Goal: Use online tool/utility

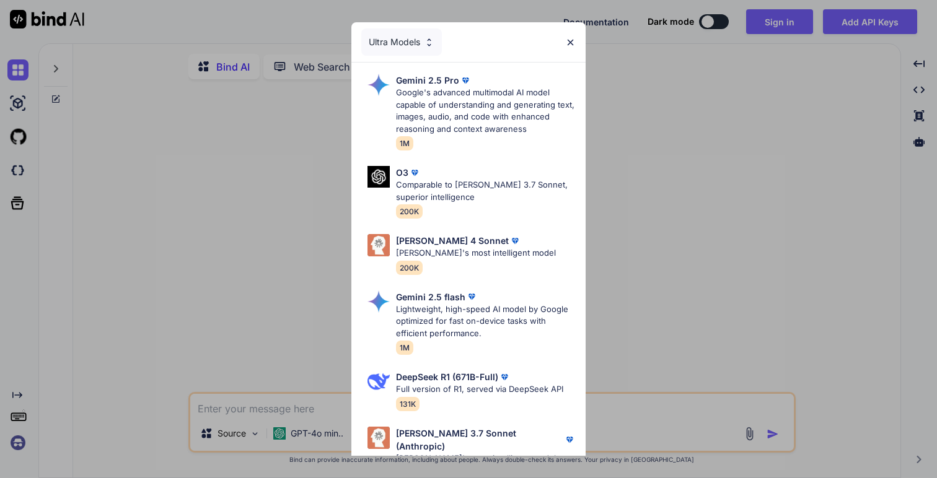
type textarea "x"
click at [571, 41] on img at bounding box center [570, 42] width 11 height 11
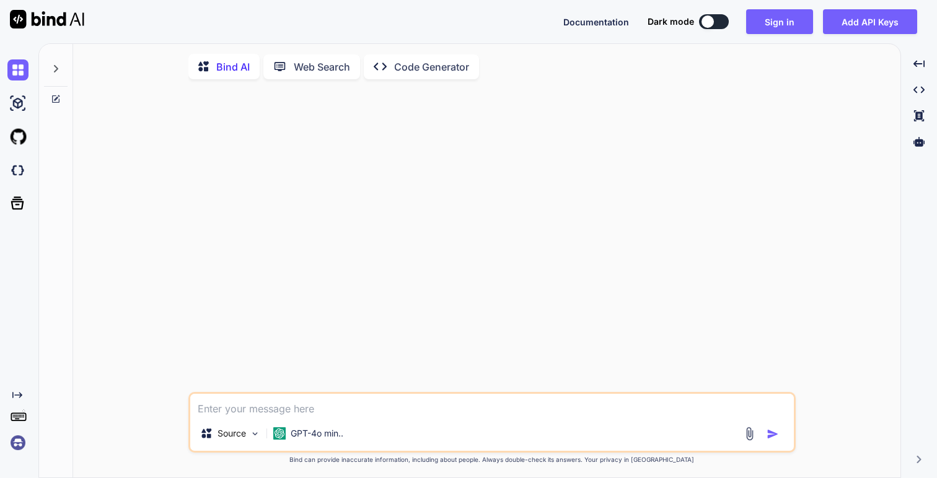
click at [58, 68] on icon at bounding box center [56, 69] width 10 height 10
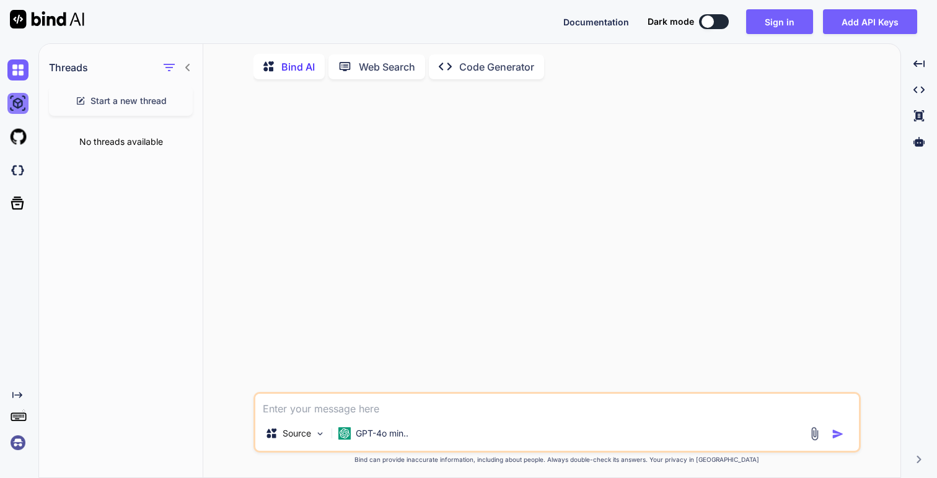
click at [21, 103] on img at bounding box center [17, 103] width 21 height 21
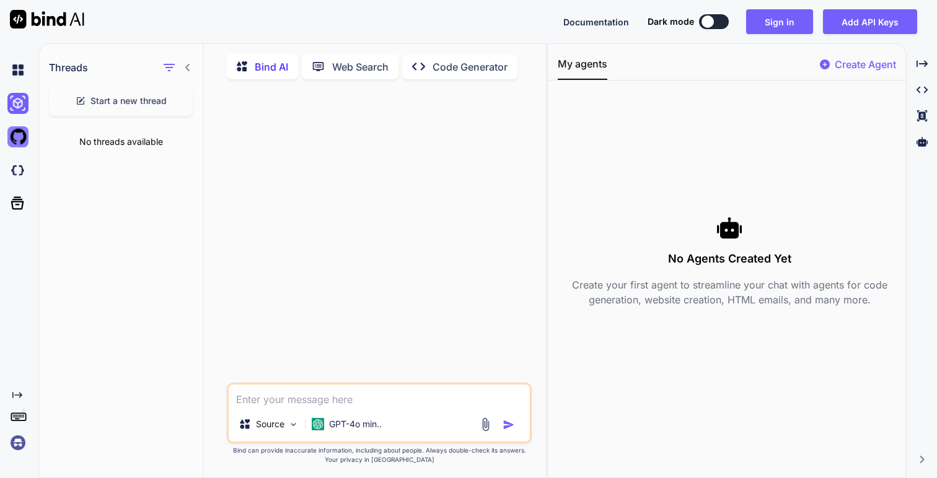
click at [20, 146] on img at bounding box center [17, 136] width 21 height 21
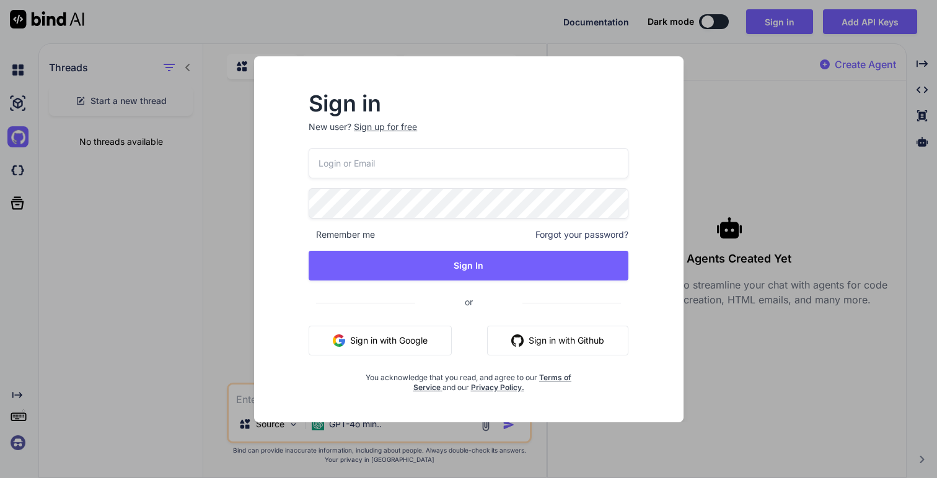
click at [109, 121] on div "Sign in New user? Sign up for free Remember me Forgot your password? Sign In or…" at bounding box center [468, 239] width 937 height 478
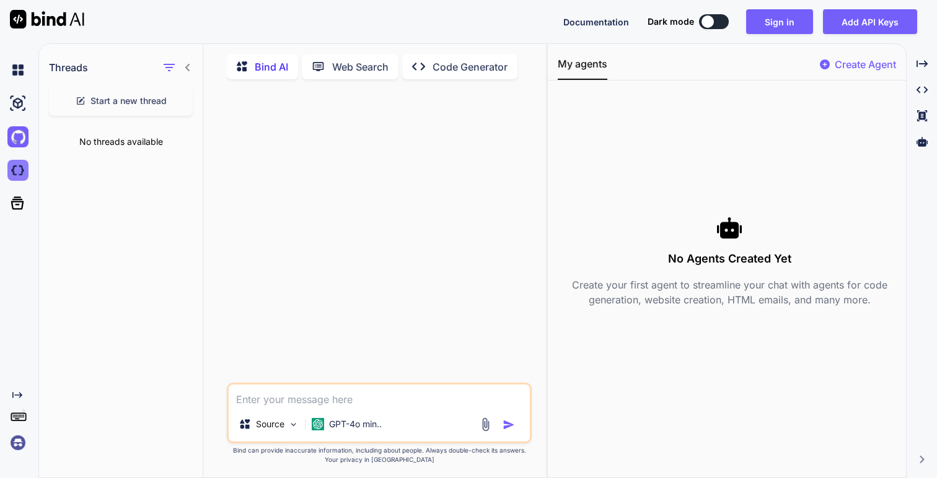
click at [8, 161] on img at bounding box center [17, 170] width 21 height 21
click at [14, 204] on icon at bounding box center [17, 203] width 17 height 17
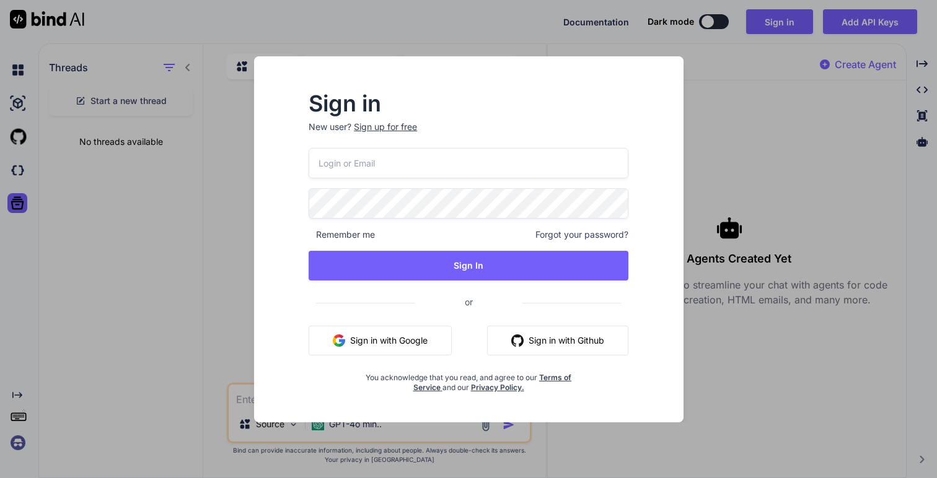
click at [132, 172] on div "Sign in New user? Sign up for free Remember me Forgot your password? Sign In or…" at bounding box center [468, 239] width 937 height 478
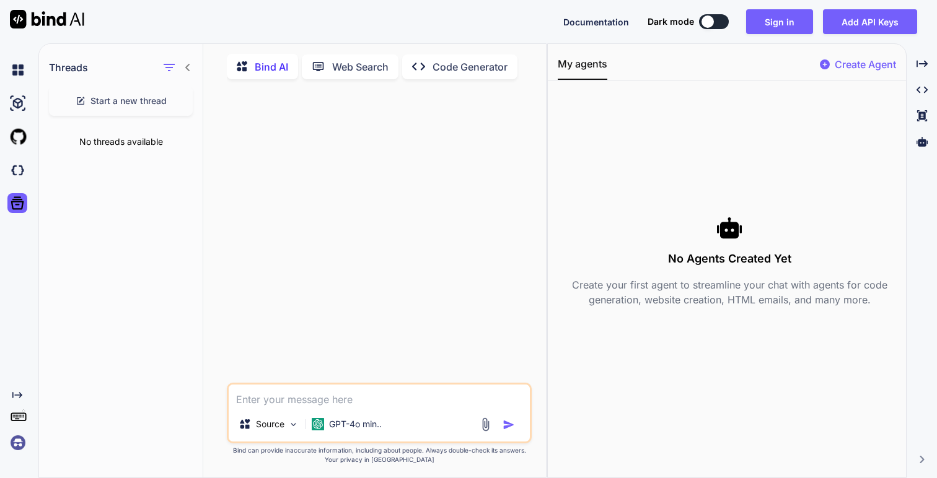
click at [19, 395] on icon "Created with Pixso." at bounding box center [17, 395] width 10 height 10
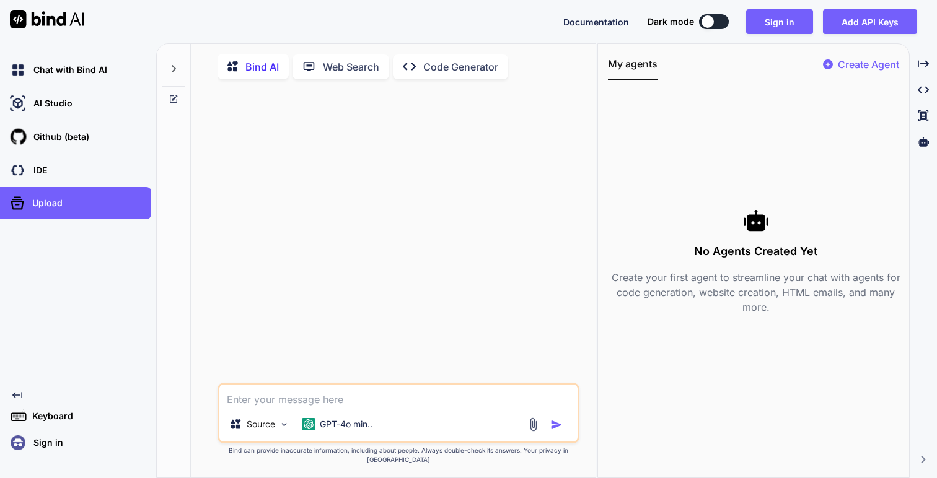
click at [19, 395] on icon at bounding box center [17, 395] width 10 height 6
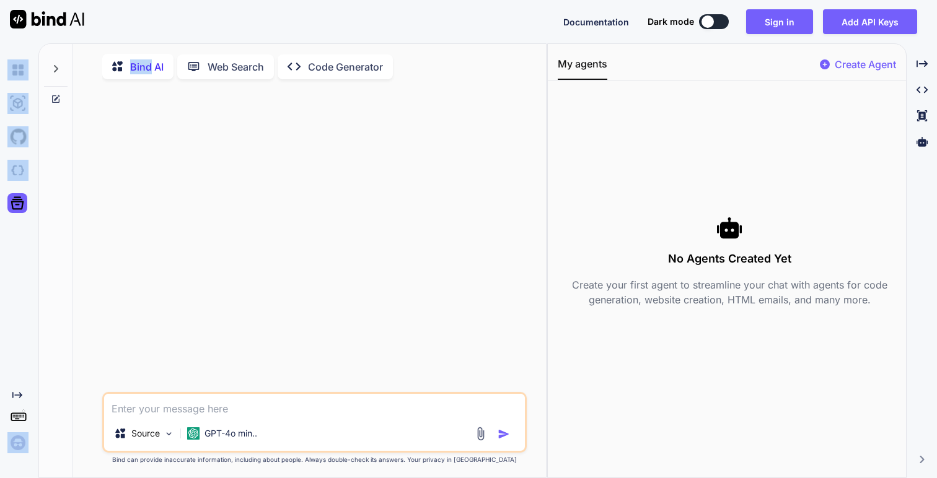
click at [19, 395] on icon at bounding box center [17, 395] width 10 height 6
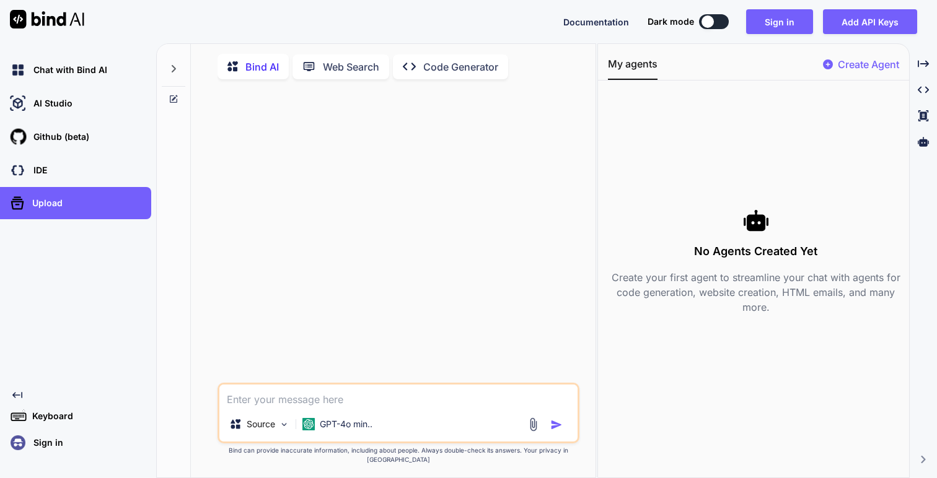
click at [259, 278] on div at bounding box center [399, 236] width 359 height 294
click at [923, 457] on icon "Created with Pixso." at bounding box center [923, 459] width 7 height 7
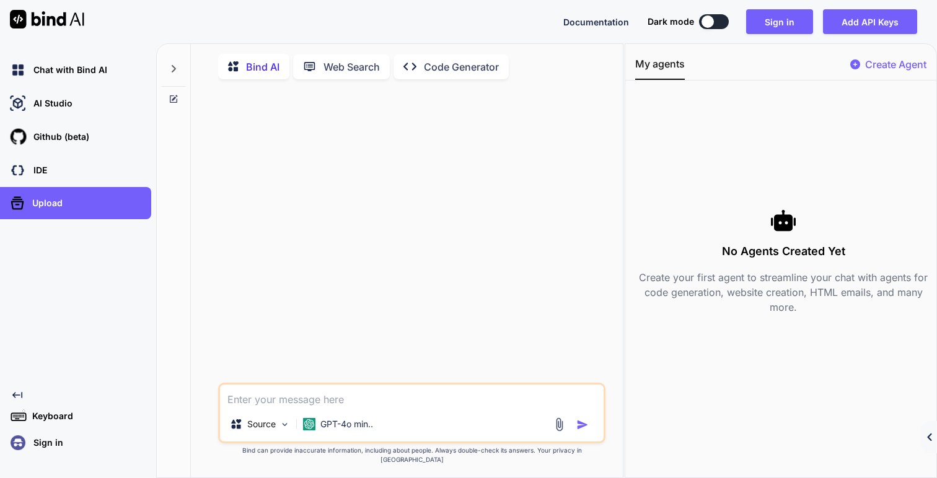
click at [930, 444] on div "Created with Pixso." at bounding box center [929, 437] width 16 height 32
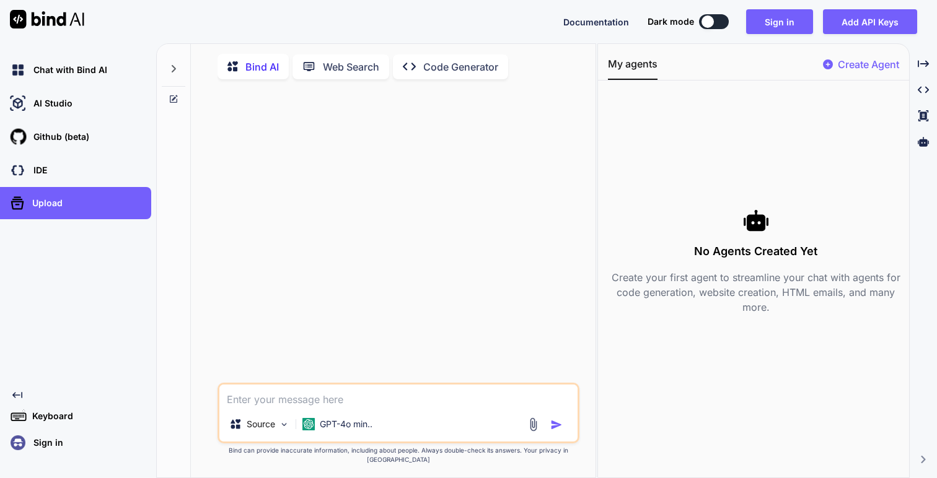
click at [180, 76] on div at bounding box center [174, 65] width 24 height 43
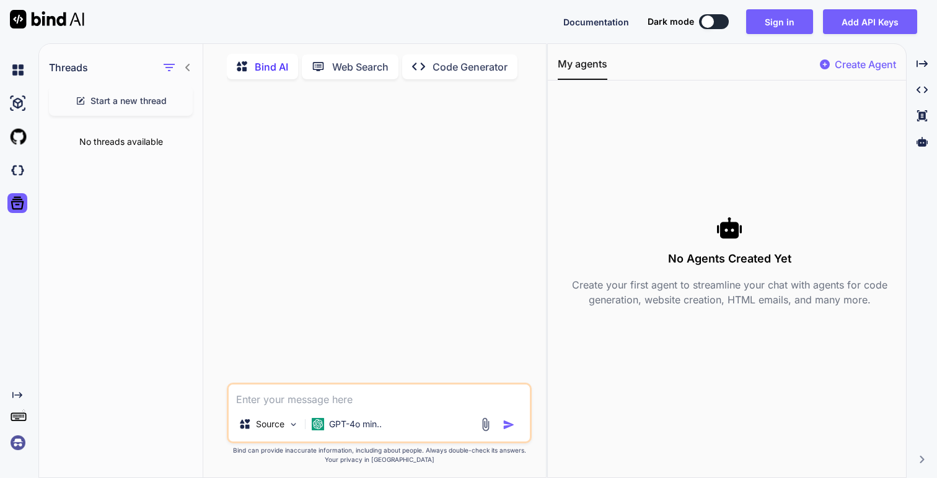
click at [158, 103] on span "Start a new thread" at bounding box center [128, 101] width 76 height 12
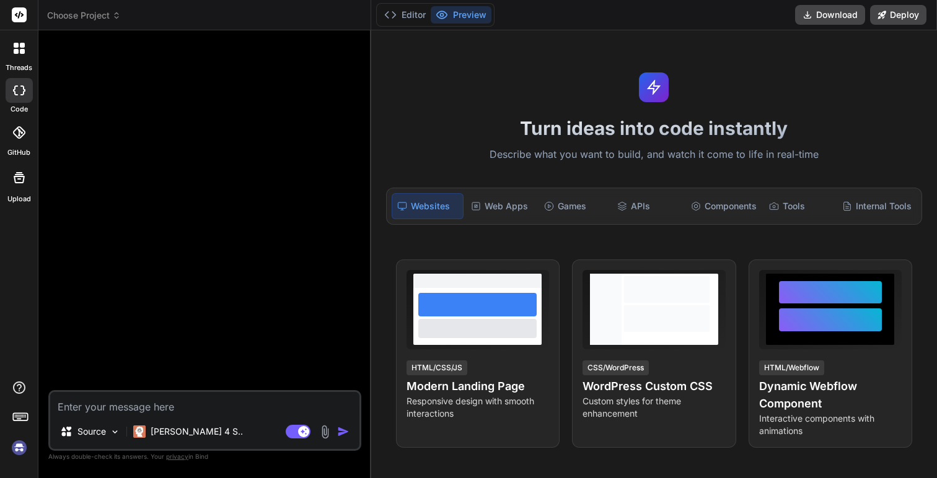
type textarea "x"
click at [108, 13] on span "Choose Project" at bounding box center [84, 15] width 74 height 12
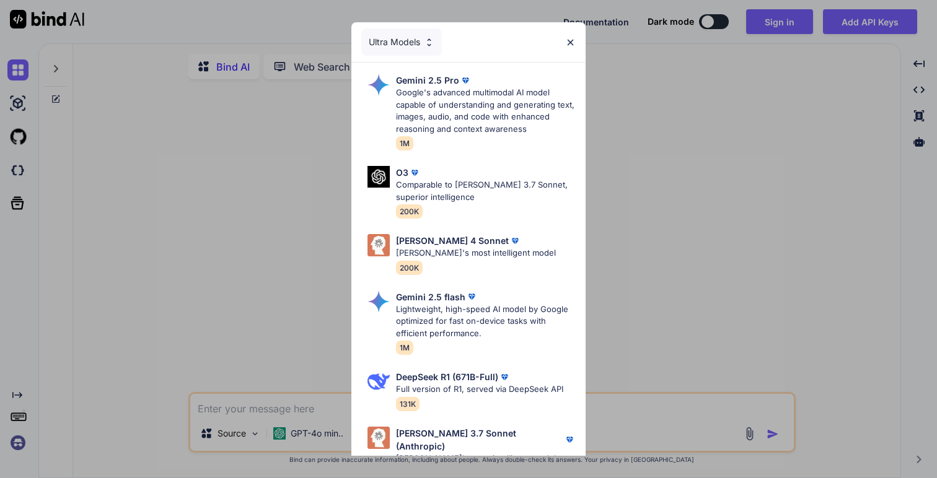
click at [418, 42] on div "Ultra Models" at bounding box center [401, 42] width 81 height 27
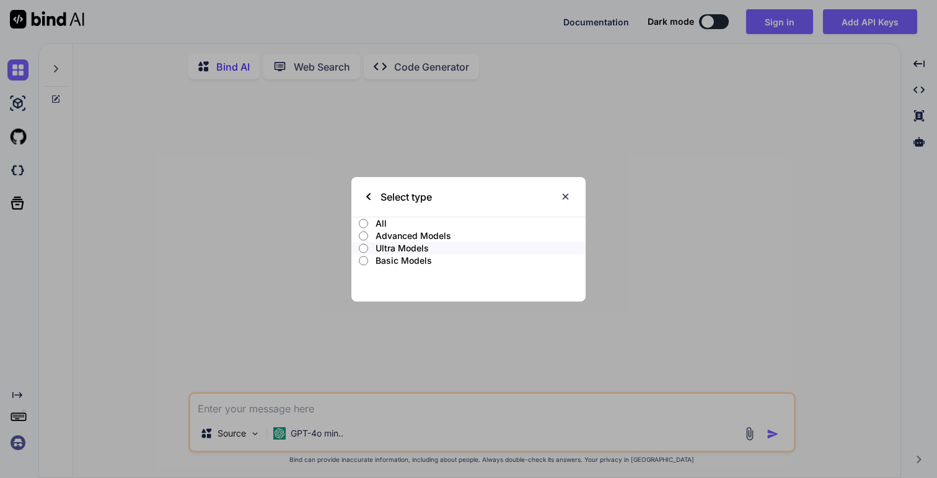
click at [423, 54] on div "Select type All Advanced Models Ultra Models Basic Models" at bounding box center [468, 239] width 937 height 478
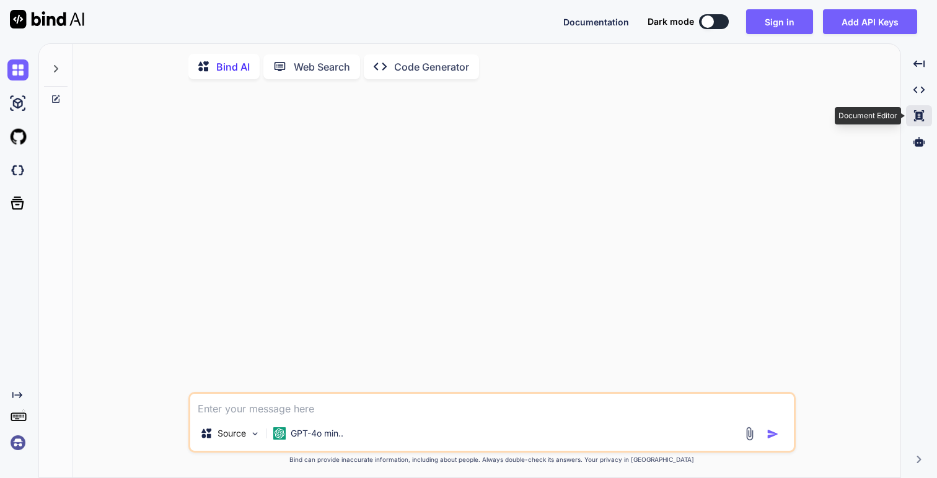
click at [915, 115] on icon "Created with Pixso." at bounding box center [918, 115] width 11 height 11
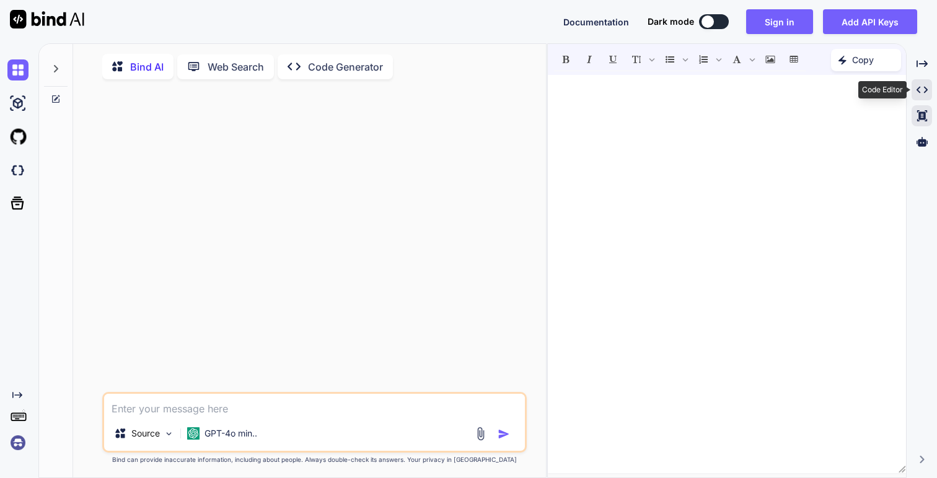
click at [921, 95] on icon "Created with Pixso." at bounding box center [922, 89] width 11 height 11
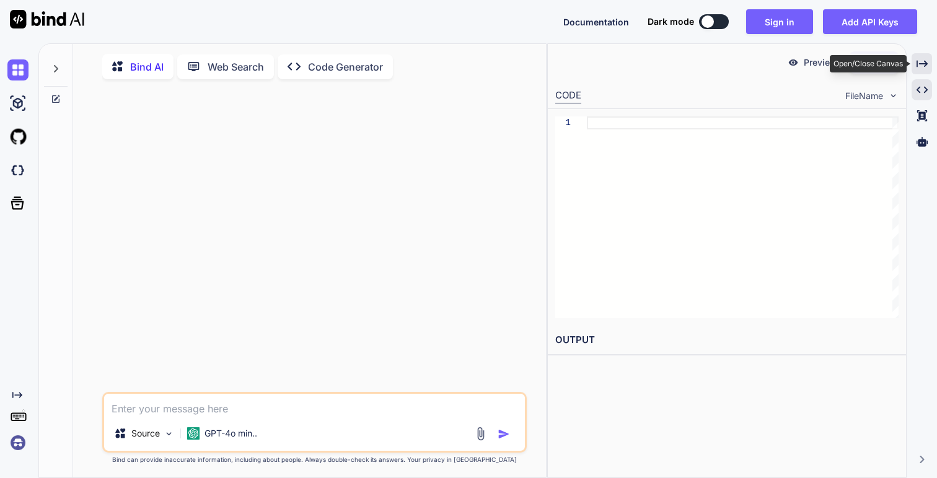
click at [919, 71] on div "Created with Pixso." at bounding box center [922, 63] width 20 height 21
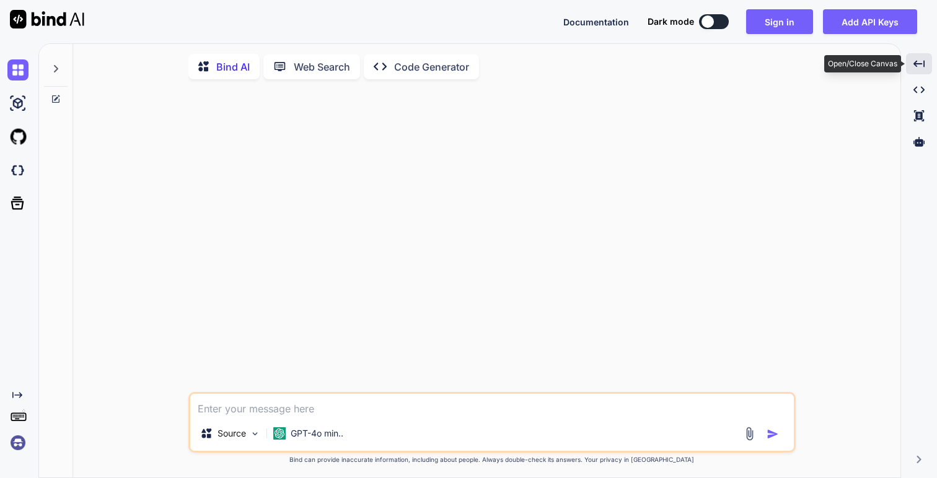
click at [919, 71] on div "Created with Pixso." at bounding box center [919, 63] width 26 height 21
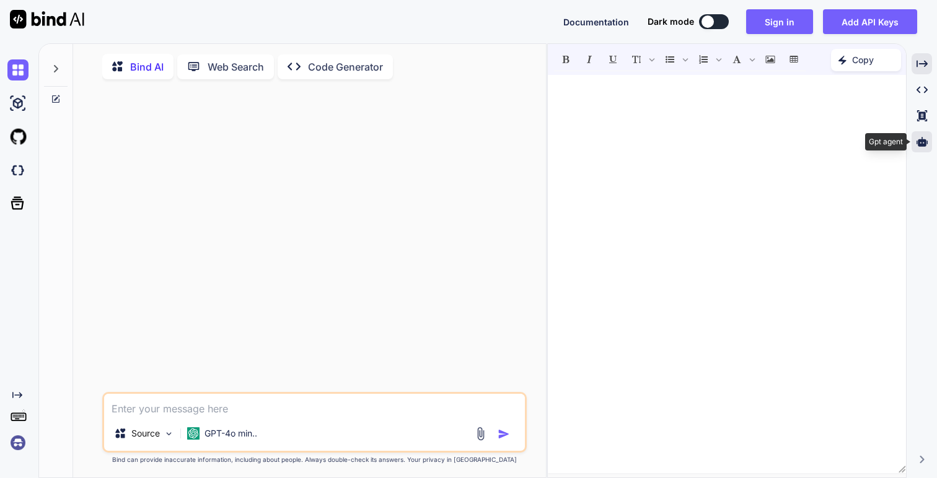
click at [925, 140] on icon at bounding box center [922, 141] width 11 height 9
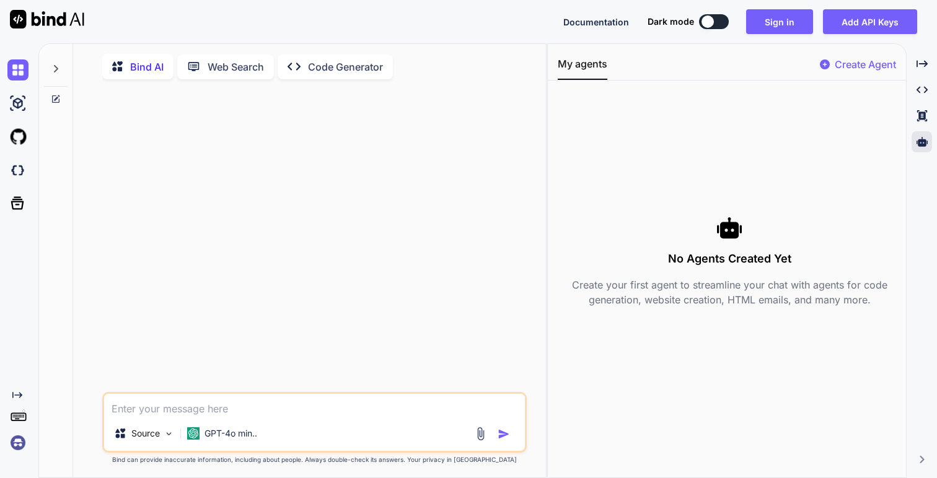
click at [714, 21] on div at bounding box center [707, 21] width 12 height 12
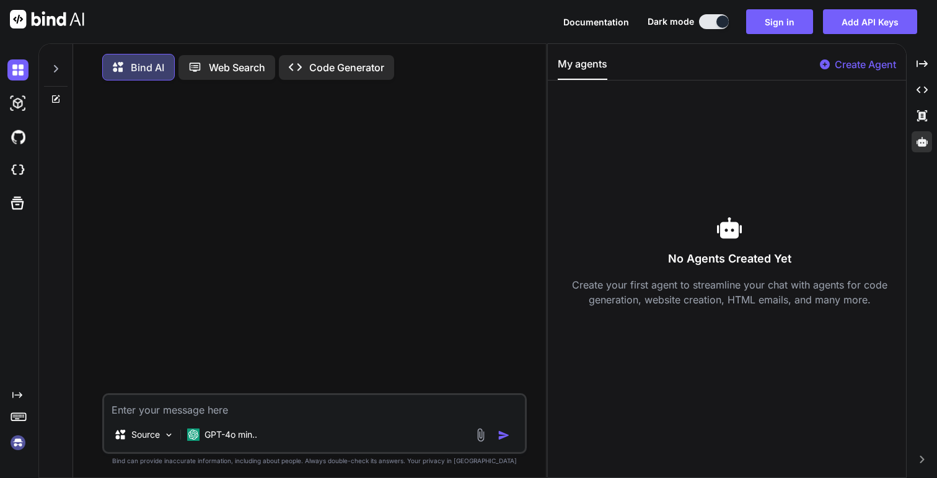
click at [715, 21] on button at bounding box center [714, 21] width 30 height 15
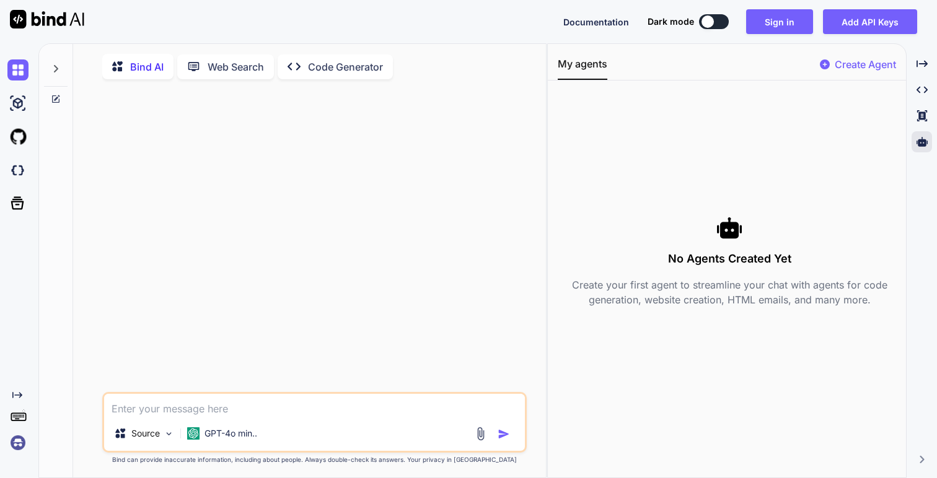
click at [23, 445] on img at bounding box center [17, 443] width 21 height 21
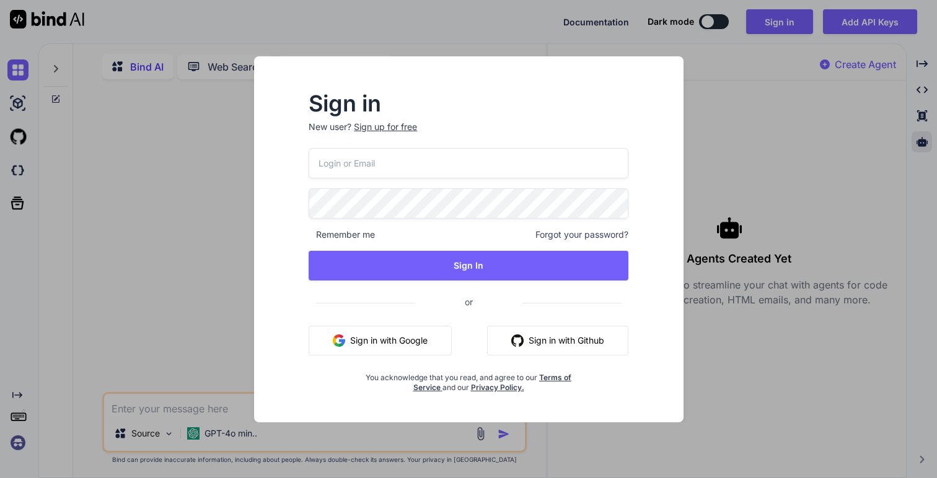
click at [22, 445] on div "Sign in New user? Sign up for free Remember me Forgot your password? Sign In or…" at bounding box center [468, 239] width 937 height 478
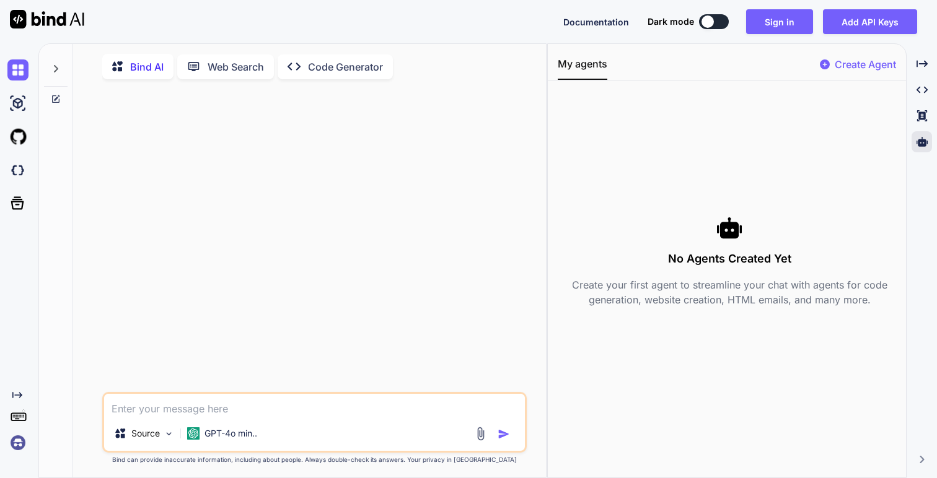
click at [22, 445] on img at bounding box center [17, 443] width 21 height 21
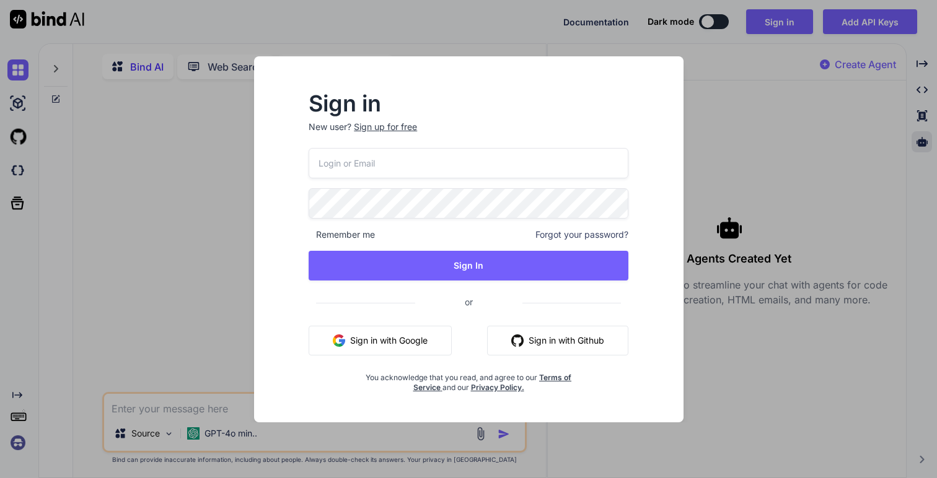
click at [15, 420] on div "Sign in New user? Sign up for free Remember me Forgot your password? Sign In or…" at bounding box center [468, 239] width 937 height 478
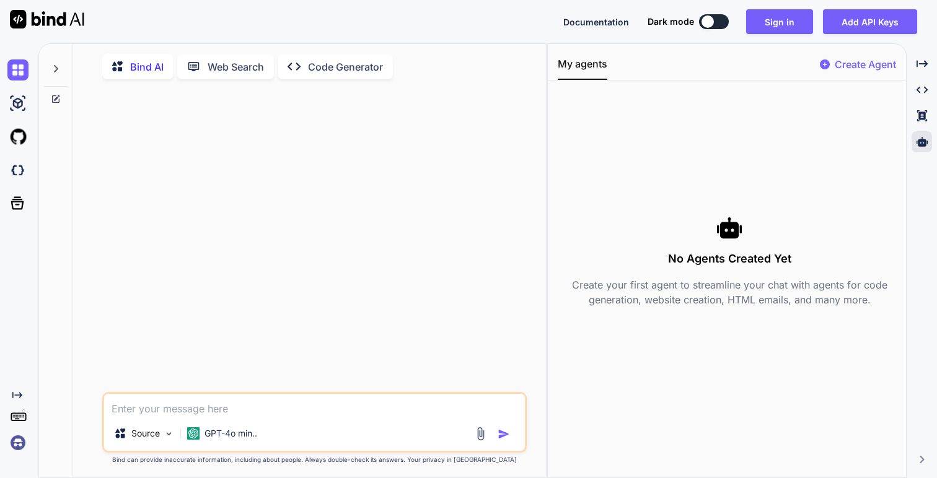
click at [17, 417] on rect at bounding box center [17, 416] width 1 height 1
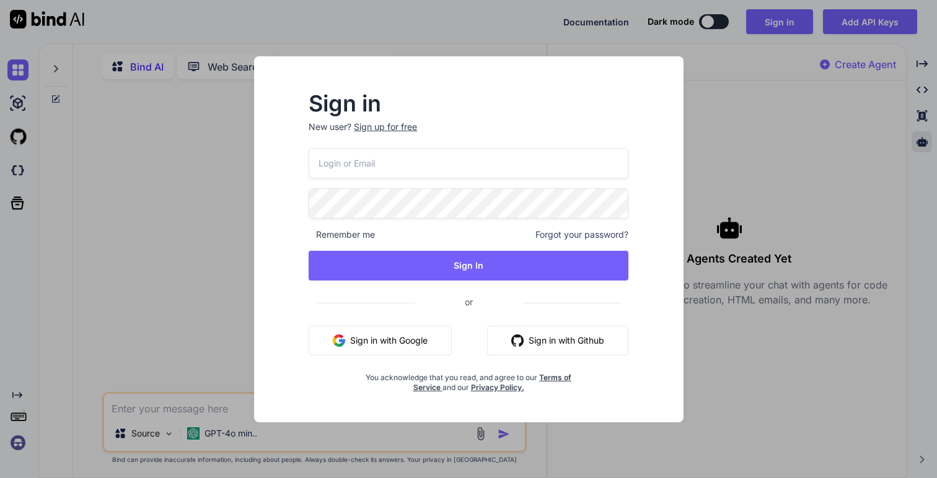
click at [17, 417] on div "Sign in New user? Sign up for free Remember me Forgot your password? Sign In or…" at bounding box center [468, 239] width 937 height 478
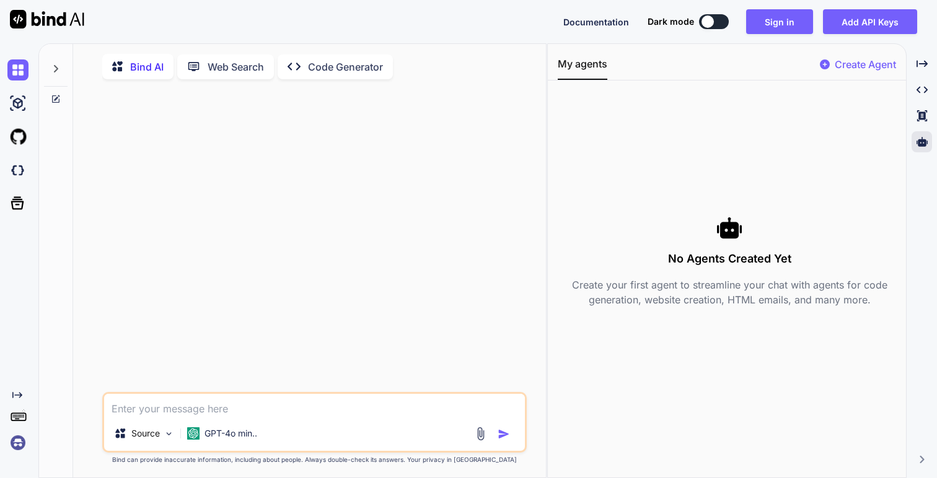
click at [27, 393] on div "Created with Pixso." at bounding box center [20, 395] width 26 height 10
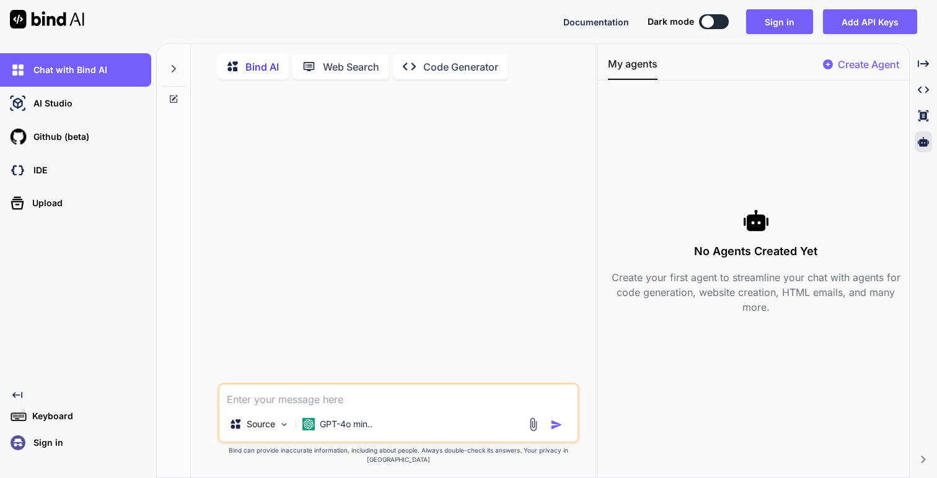
click at [19, 394] on icon "Created with Pixso." at bounding box center [17, 395] width 10 height 10
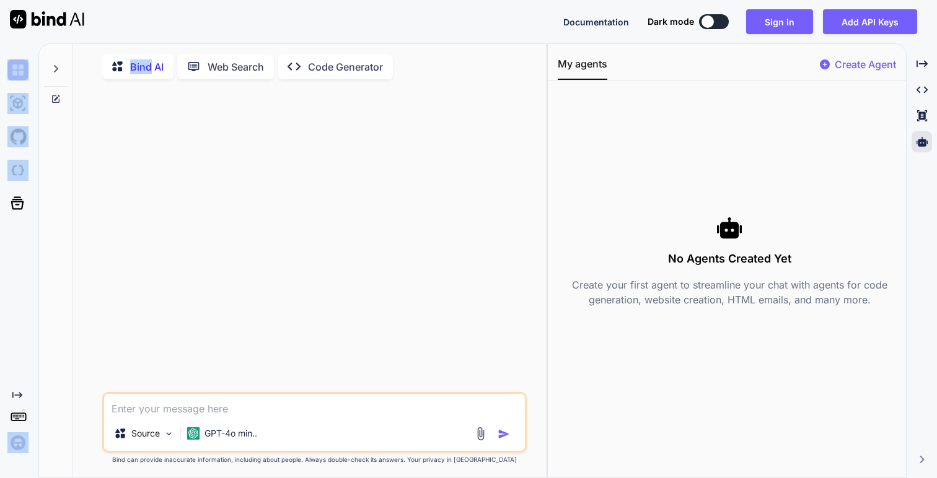
click at [19, 394] on icon "Created with Pixso." at bounding box center [17, 395] width 10 height 10
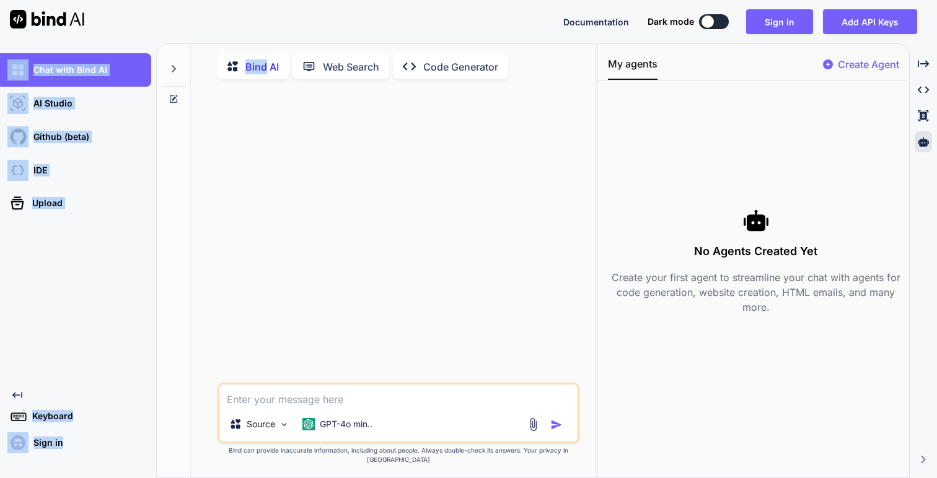
click at [19, 394] on icon "Created with Pixso." at bounding box center [17, 395] width 10 height 10
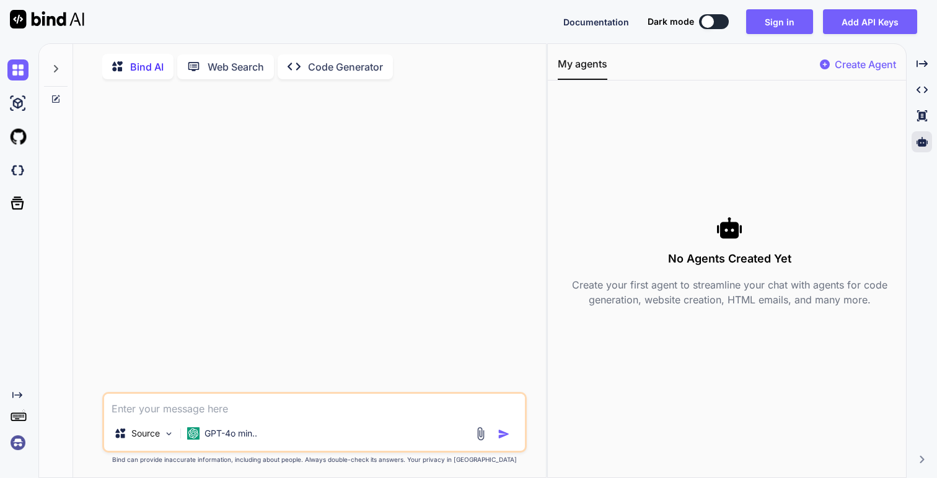
click at [11, 394] on icon "Created with Pixso." at bounding box center [14, 395] width 15 height 10
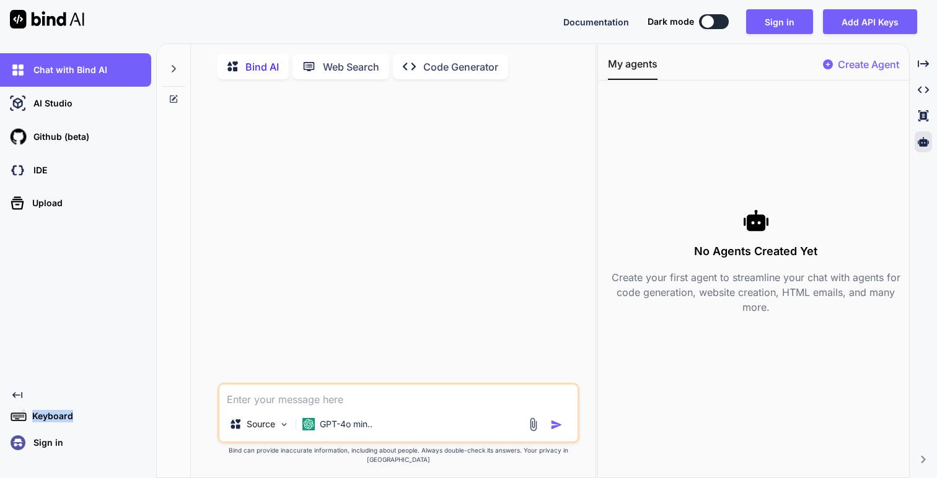
click at [11, 394] on icon "Created with Pixso." at bounding box center [14, 395] width 15 height 10
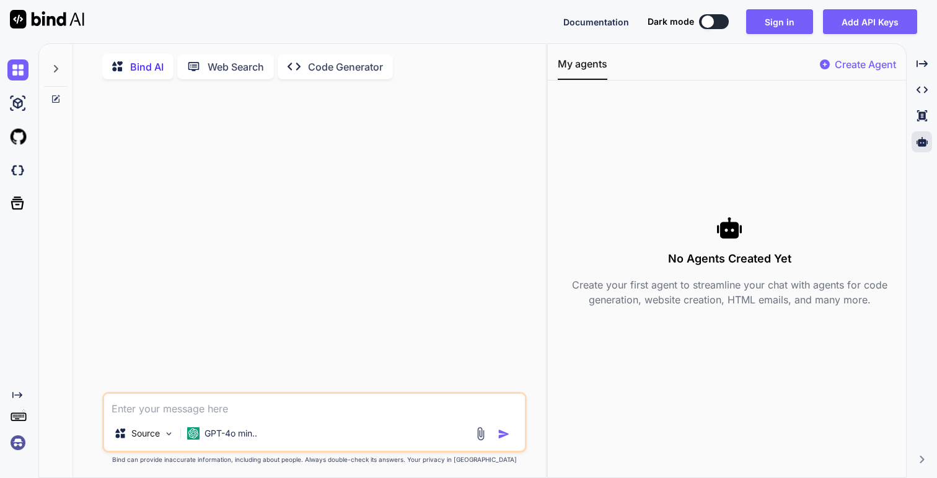
click at [55, 74] on div at bounding box center [56, 65] width 24 height 43
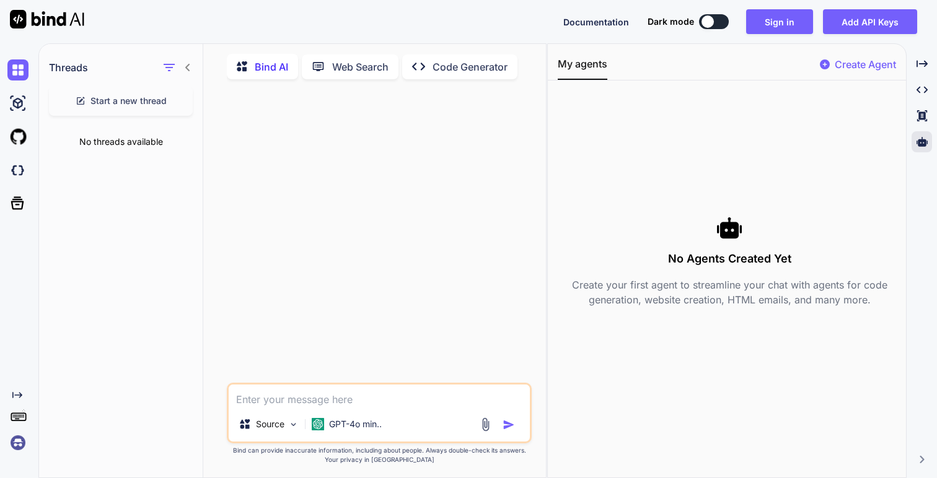
click at [189, 66] on icon at bounding box center [188, 68] width 10 height 10
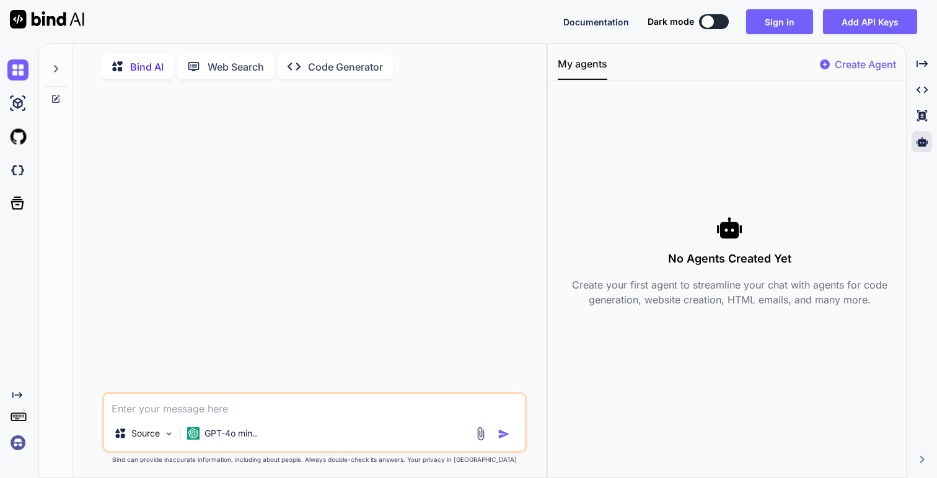
click at [46, 17] on img at bounding box center [47, 19] width 74 height 19
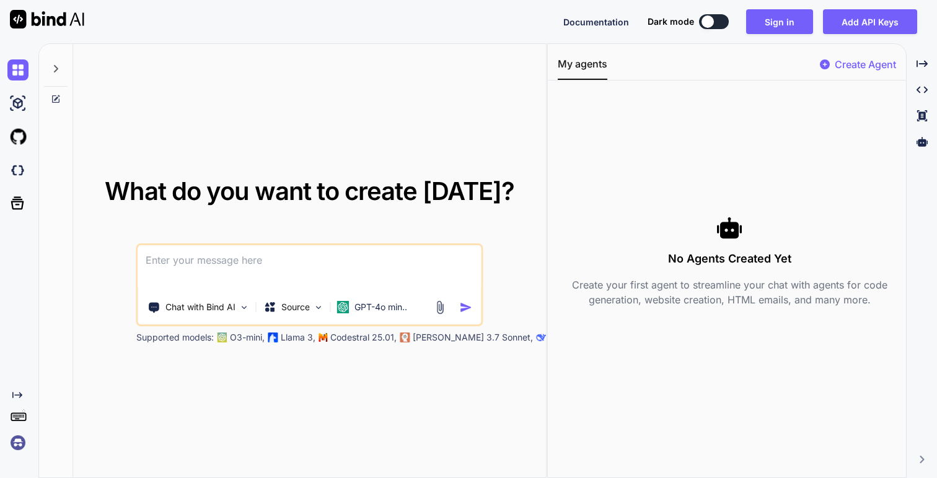
click at [15, 17] on img at bounding box center [47, 19] width 74 height 19
type textarea "x"
click at [615, 41] on div "Documentation Dark mode Sign in Add API Keys Created with Pixso." at bounding box center [468, 21] width 937 height 43
click at [617, 22] on span "Documentation" at bounding box center [596, 22] width 66 height 11
click at [27, 14] on img at bounding box center [47, 19] width 74 height 19
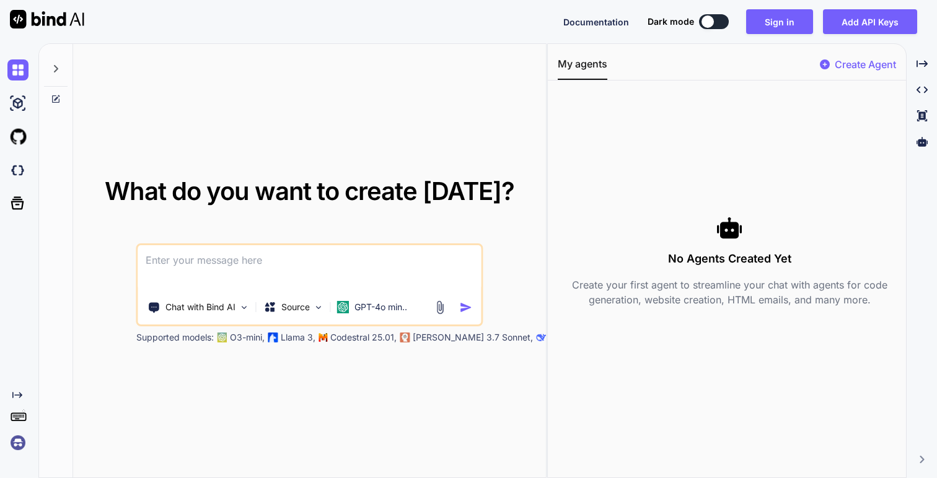
click at [18, 18] on img at bounding box center [47, 19] width 74 height 19
click at [16, 21] on img at bounding box center [47, 19] width 74 height 19
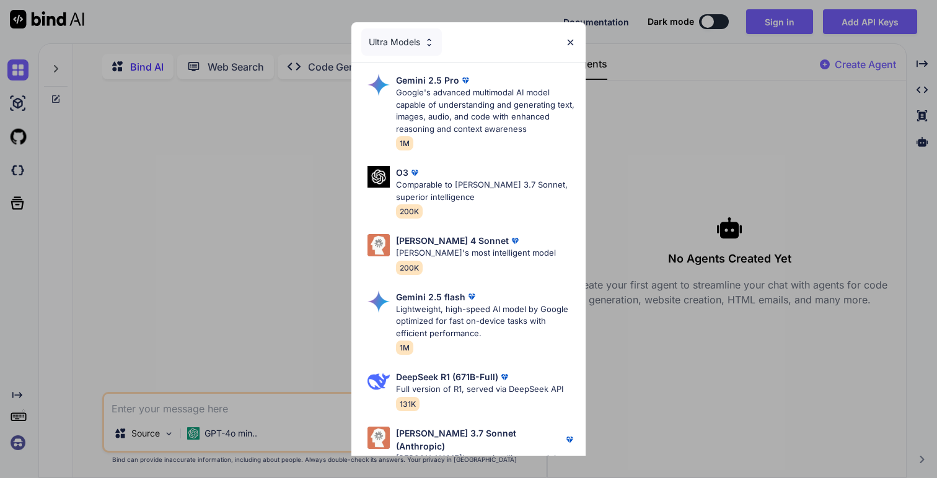
click at [569, 44] on img at bounding box center [570, 42] width 11 height 11
